Goal: Entertainment & Leisure: Consume media (video, audio)

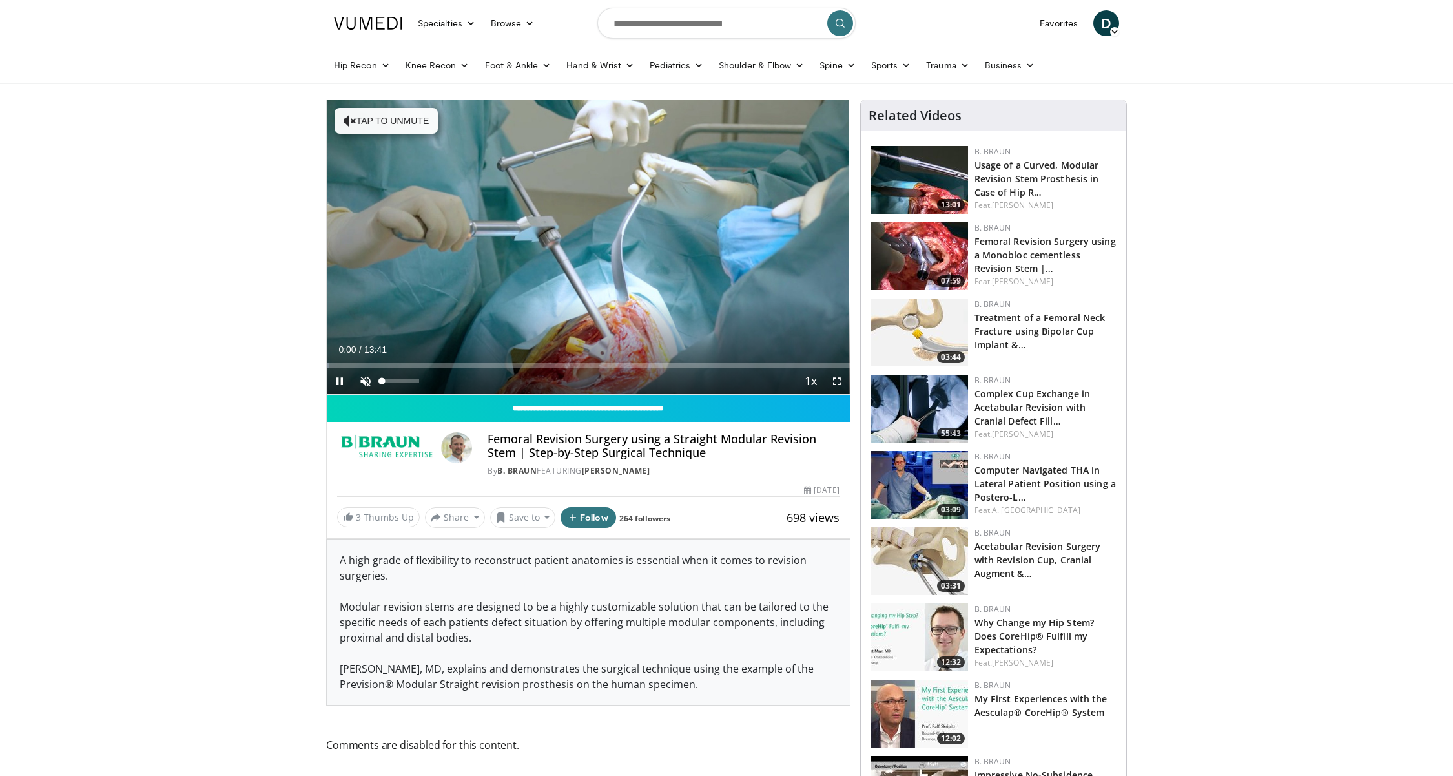
click at [363, 378] on span "Video Player" at bounding box center [366, 381] width 26 height 26
click at [342, 379] on span "Video Player" at bounding box center [340, 381] width 26 height 26
click at [377, 364] on div "Progress Bar" at bounding box center [377, 365] width 1 height 5
click at [397, 364] on div "Progress Bar" at bounding box center [397, 365] width 1 height 5
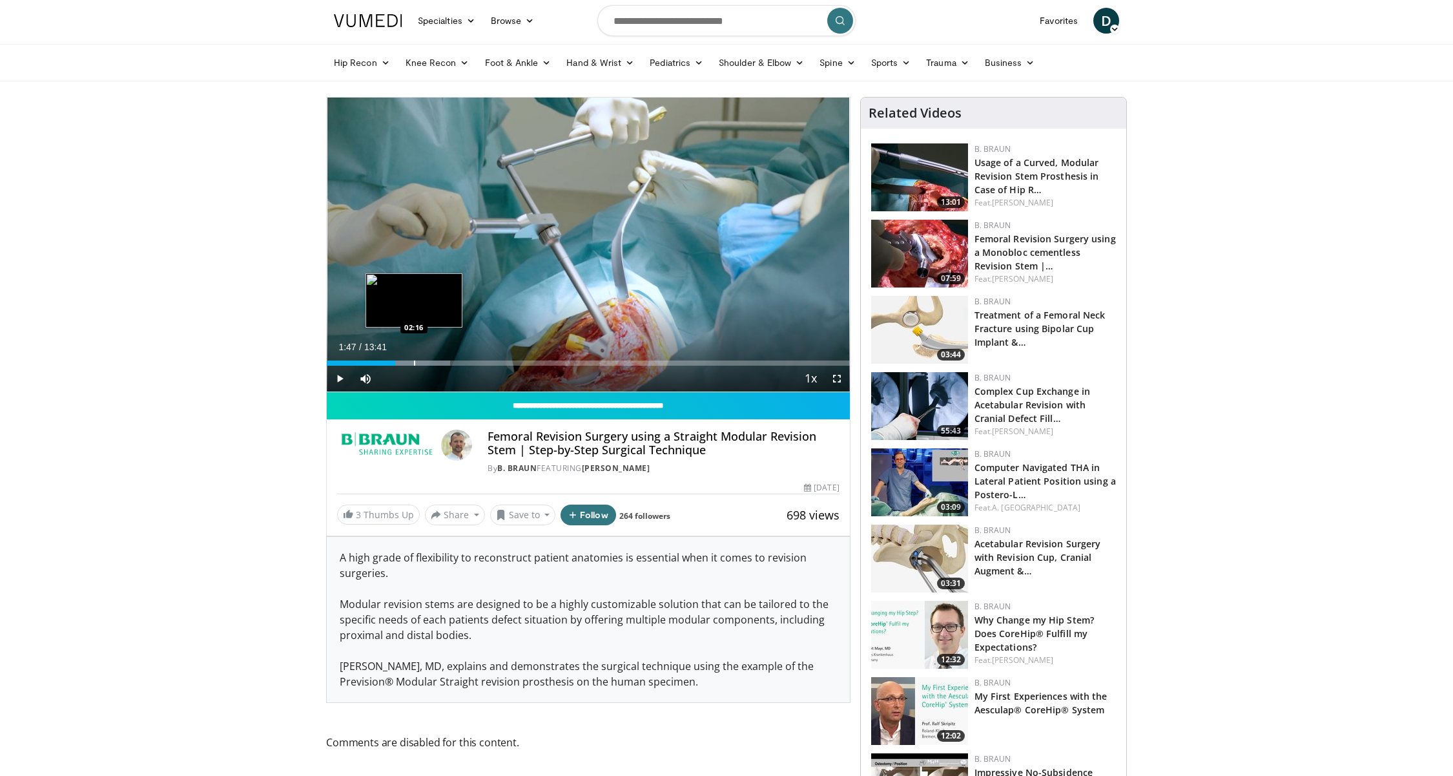
click at [414, 363] on div "Progress Bar" at bounding box center [414, 362] width 1 height 5
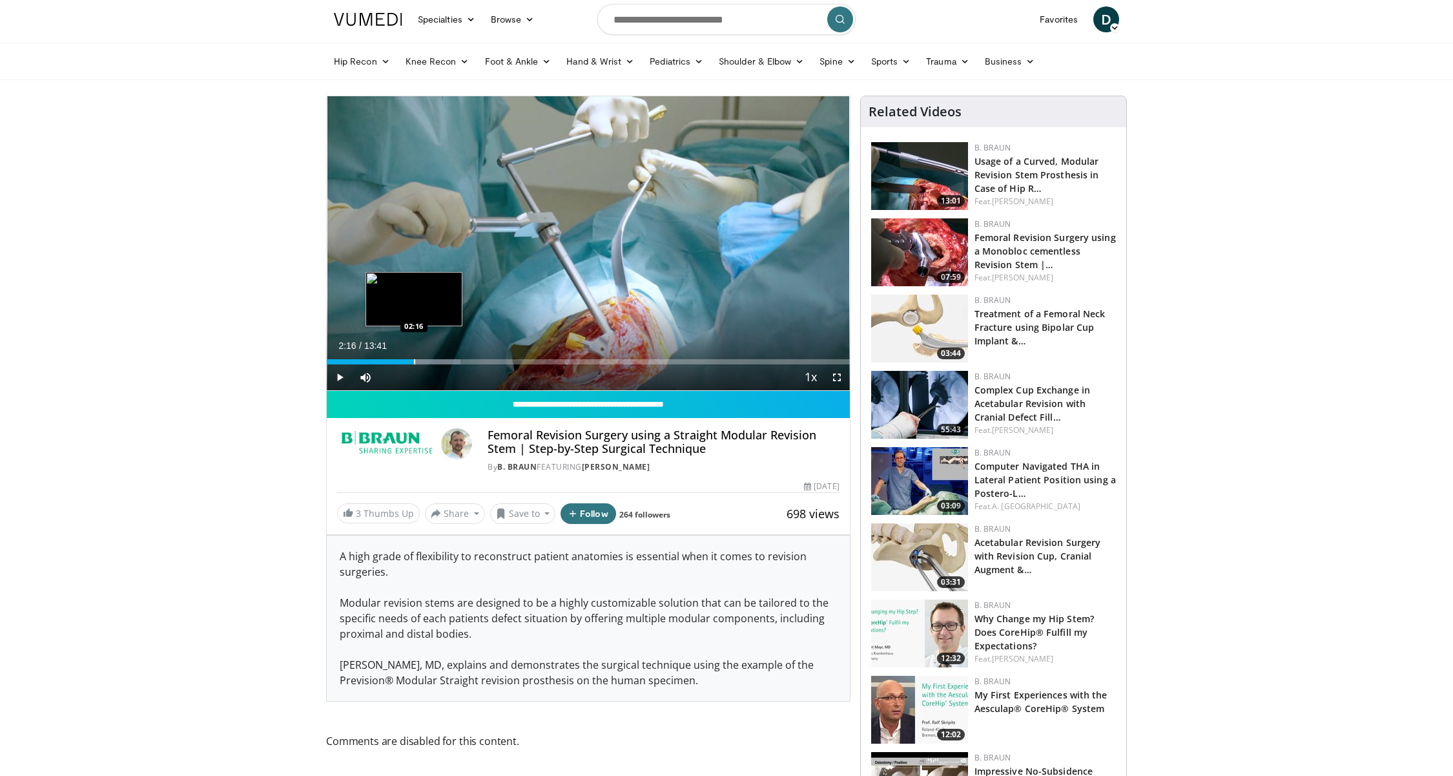
scroll to position [5, 0]
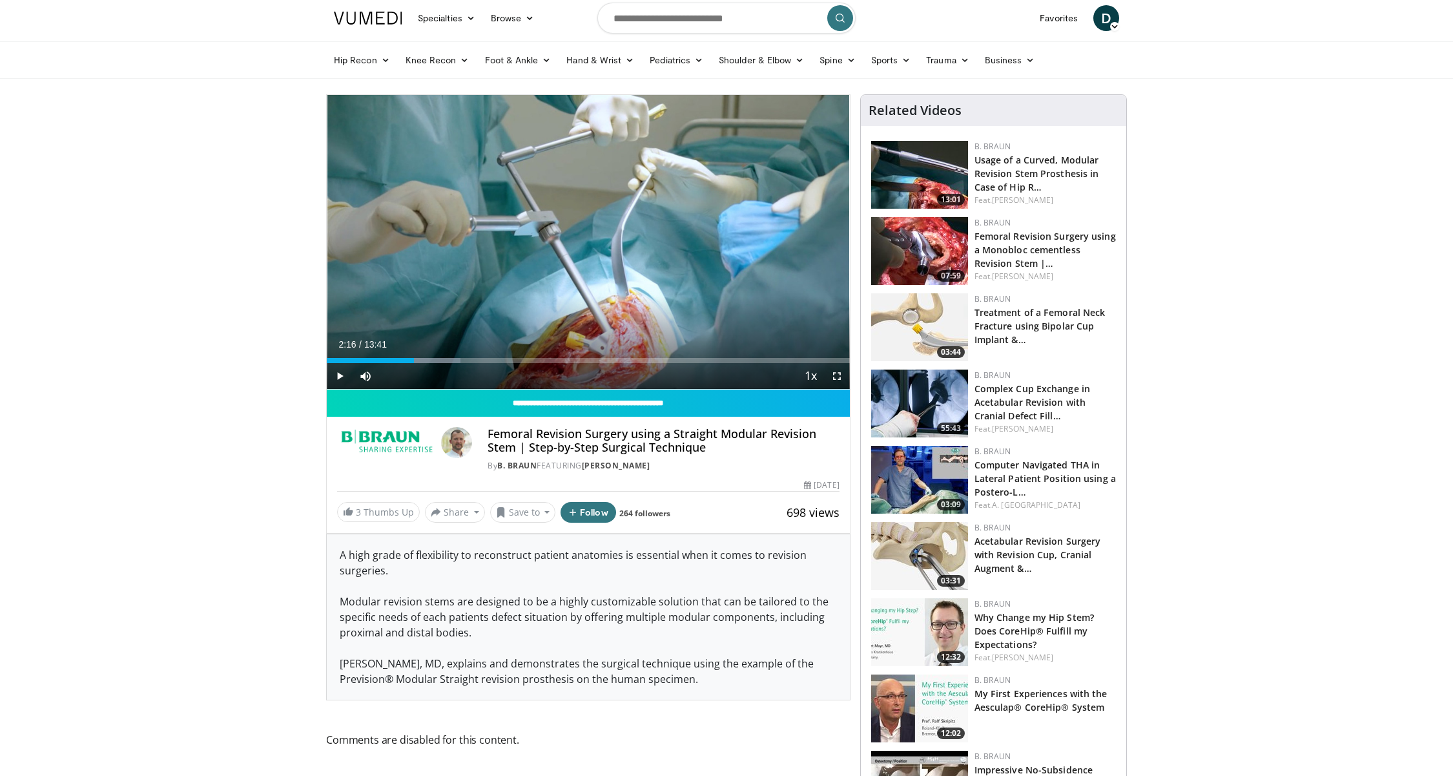
click at [338, 377] on span "Video Player" at bounding box center [340, 376] width 26 height 26
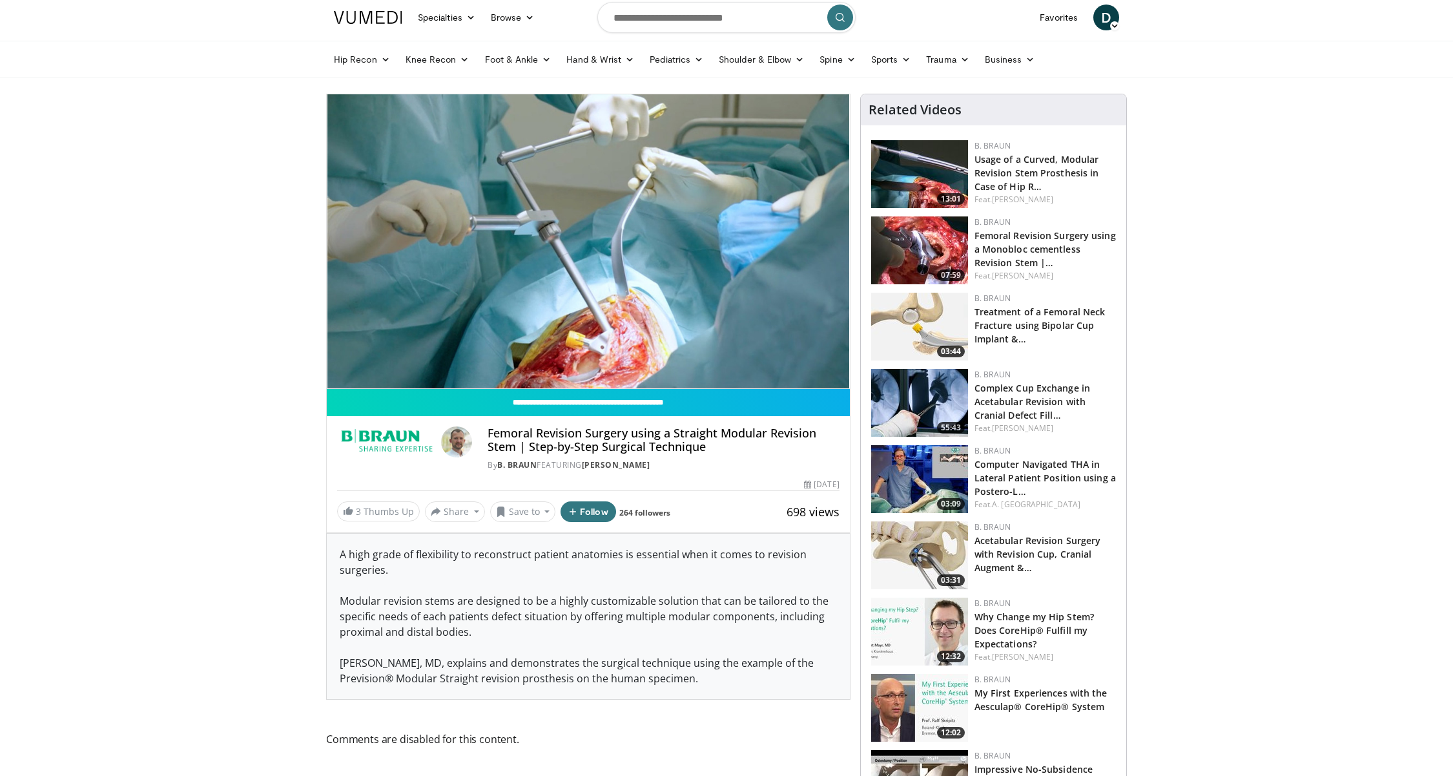
scroll to position [6, 0]
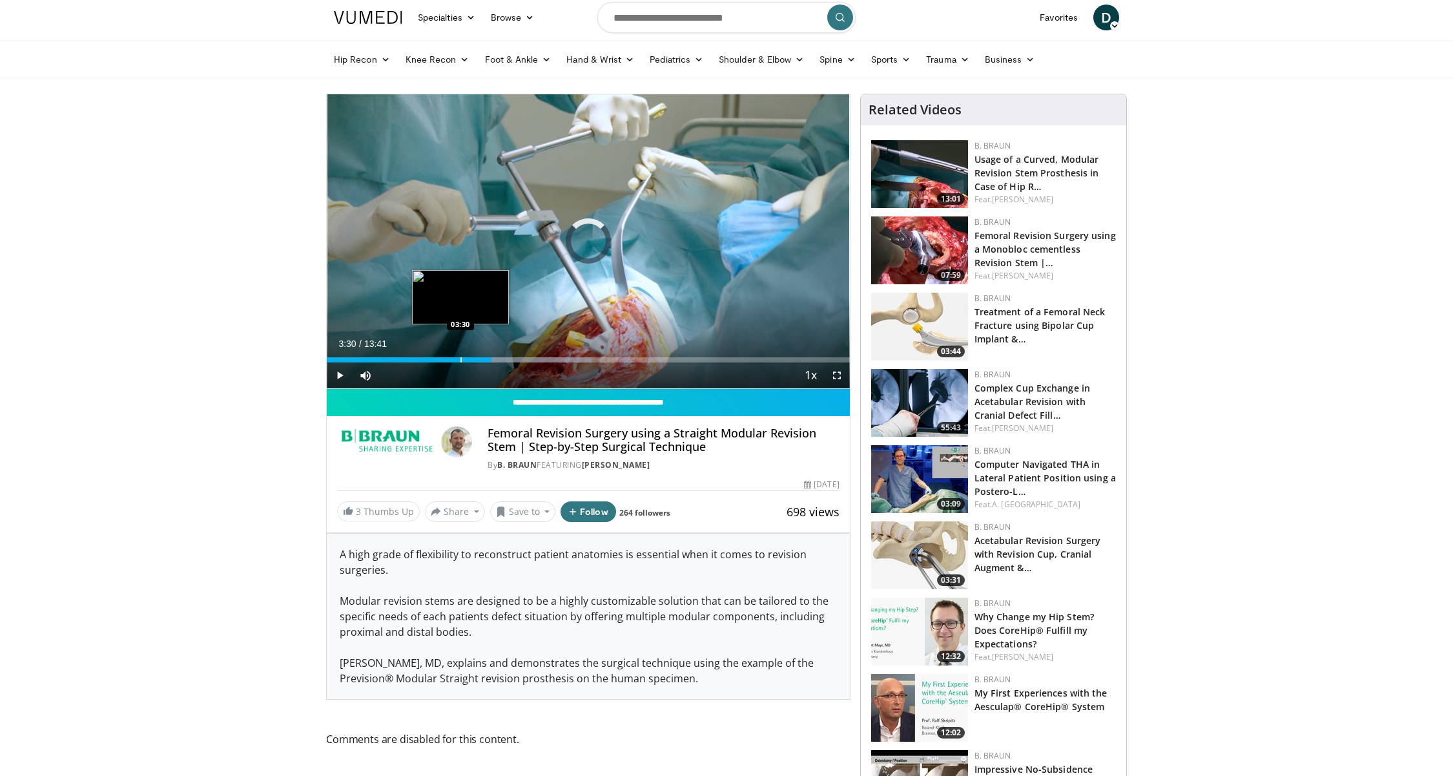
click at [461, 360] on div "Progress Bar" at bounding box center [461, 359] width 1 height 5
